Goal: Navigation & Orientation: Find specific page/section

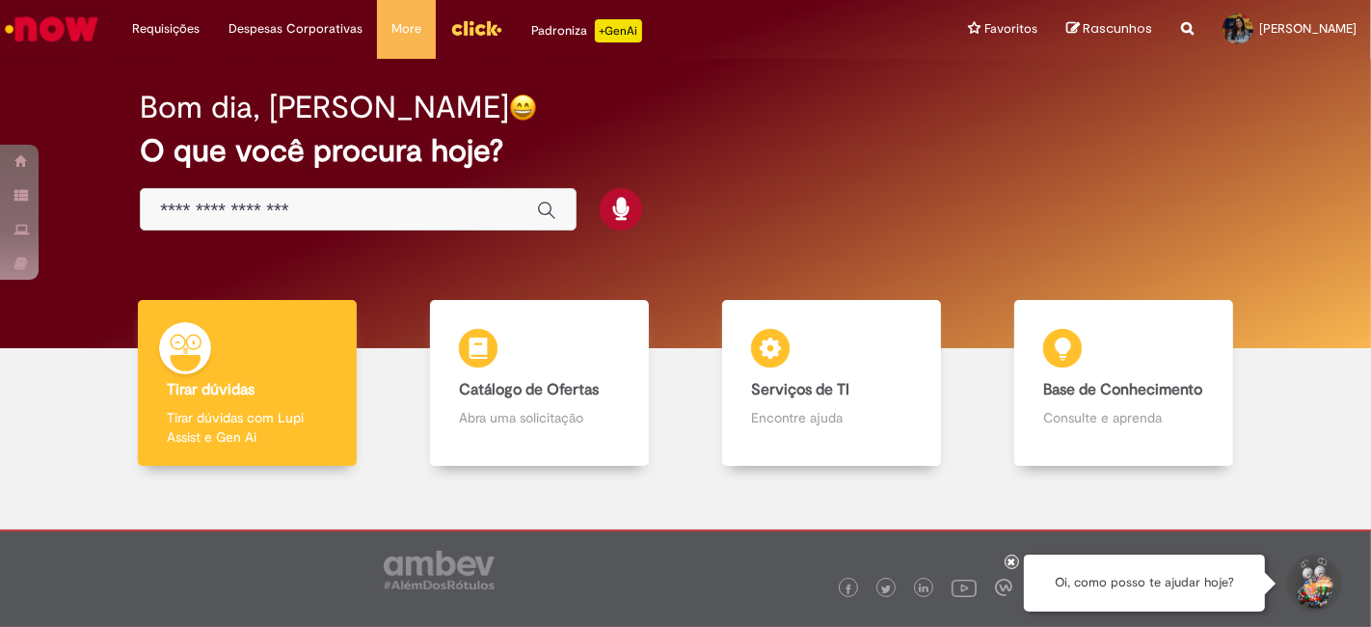
drag, startPoint x: 0, startPoint y: 0, endPoint x: 877, endPoint y: 121, distance: 885.8
click at [877, 121] on div "Bom dia, [PERSON_NAME]" at bounding box center [686, 108] width 1092 height 34
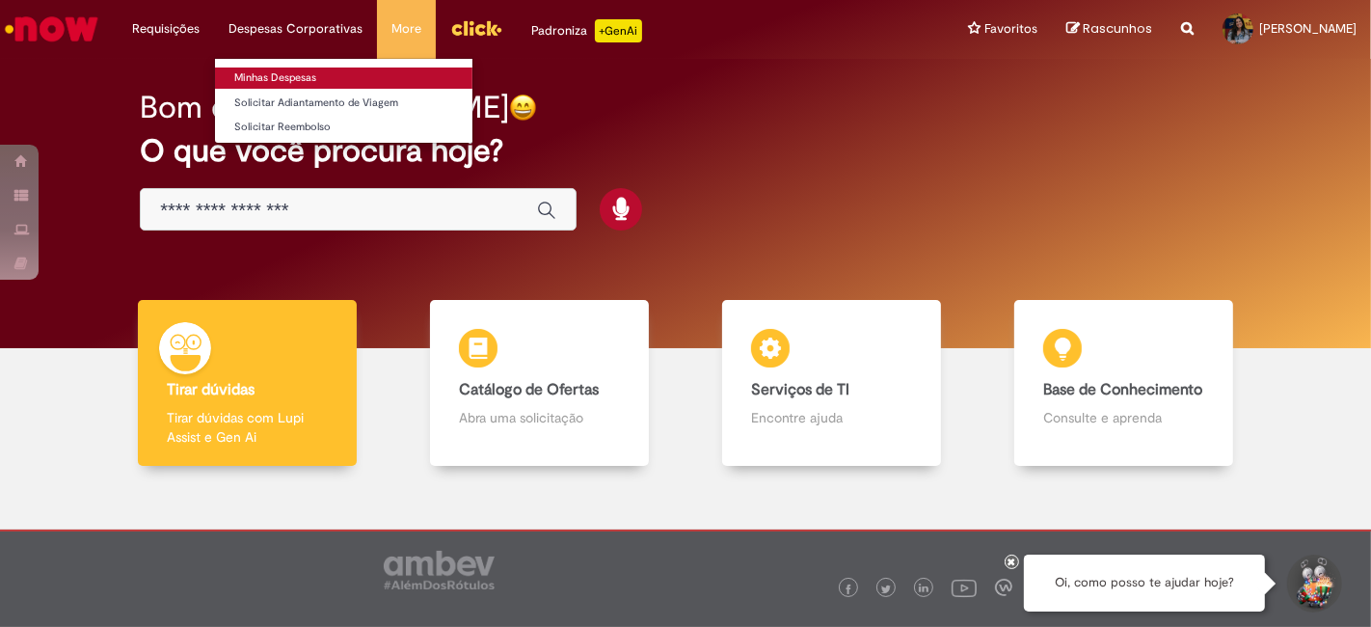
click at [266, 78] on link "Minhas Despesas" at bounding box center [343, 77] width 257 height 21
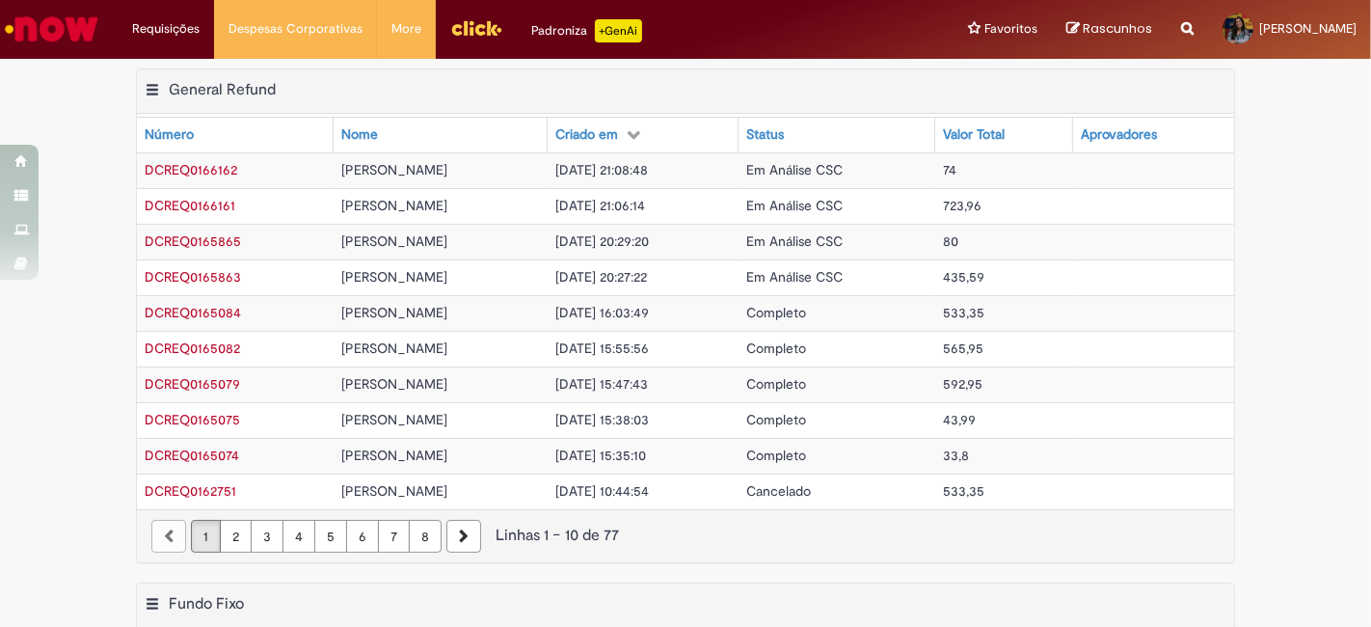
click at [74, 32] on img "Ir para a Homepage" at bounding box center [51, 29] width 99 height 39
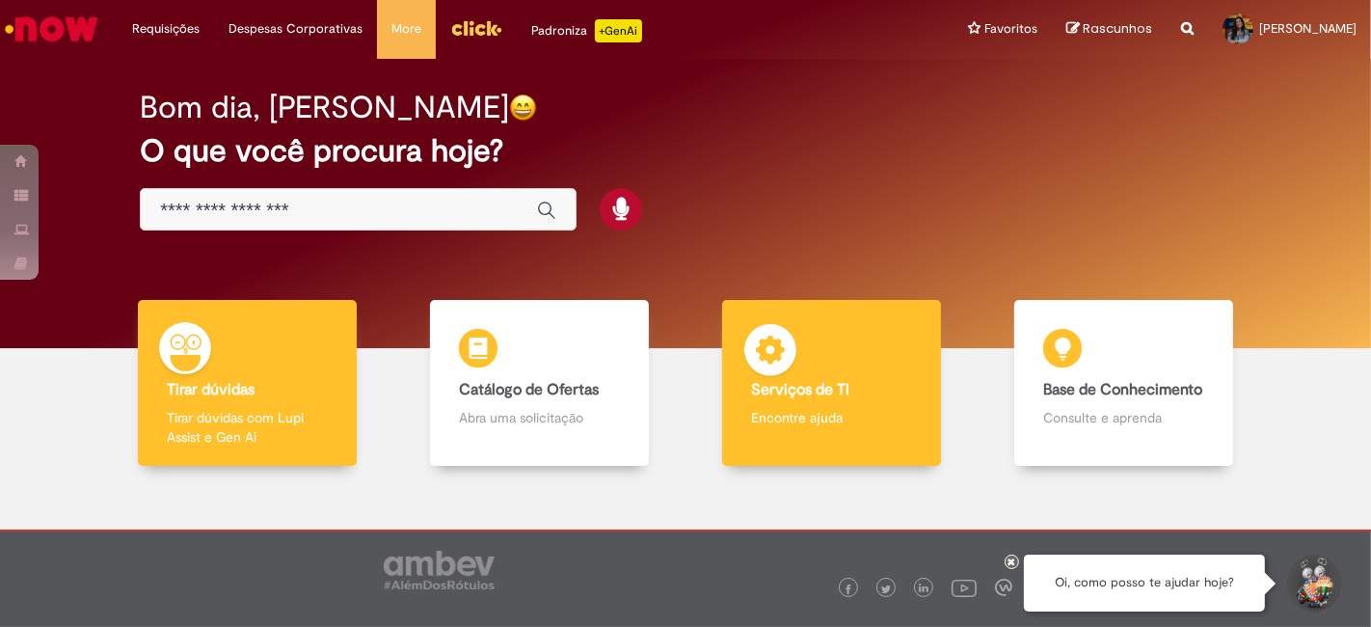
click at [890, 347] on div "Serviços de TI Serviços de TI Encontre ajuda" at bounding box center [832, 383] width 220 height 167
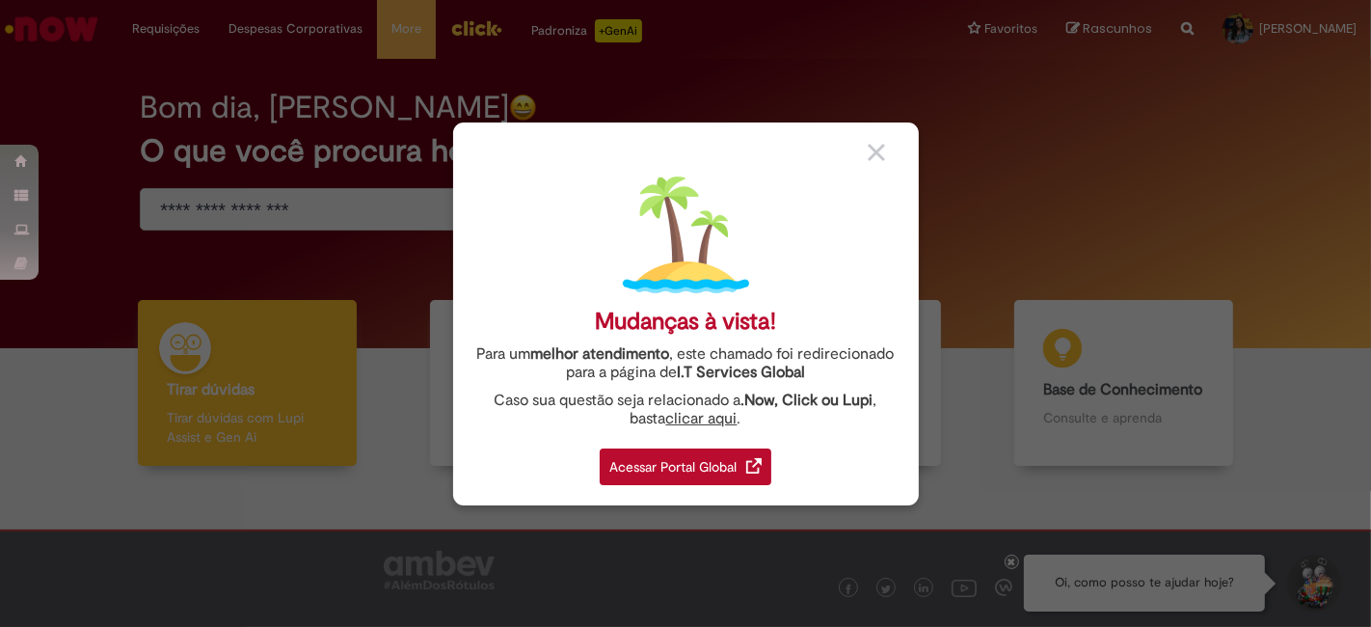
click at [738, 448] on div "Acessar Portal Global" at bounding box center [686, 466] width 172 height 37
